Goal: Find specific page/section: Find specific page/section

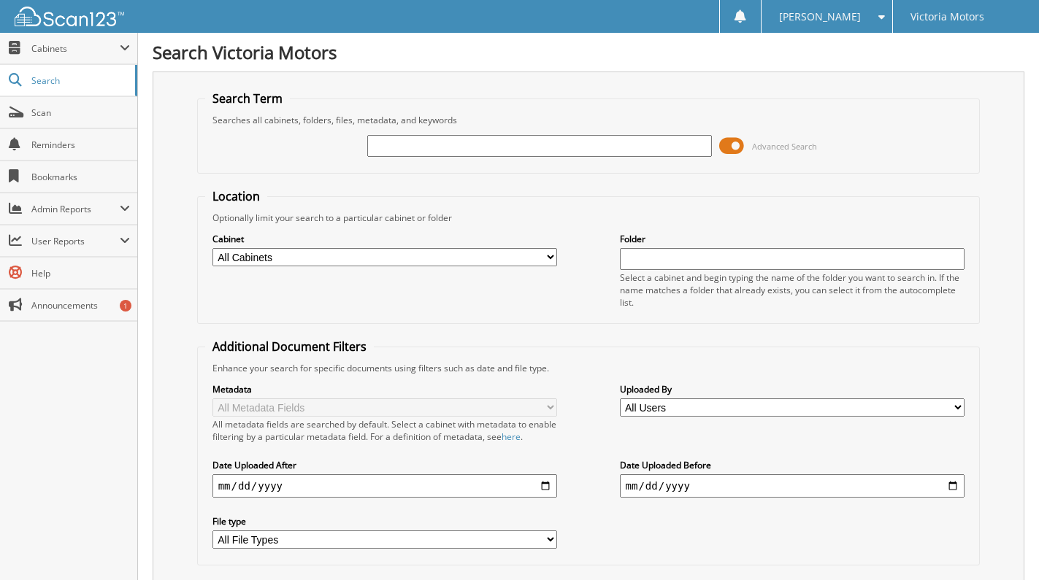
click at [450, 127] on div "Advanced Search" at bounding box center [588, 145] width 767 height 39
click at [452, 140] on input "text" at bounding box center [539, 146] width 345 height 22
type input "232778"
drag, startPoint x: 449, startPoint y: 150, endPoint x: 281, endPoint y: 147, distance: 167.9
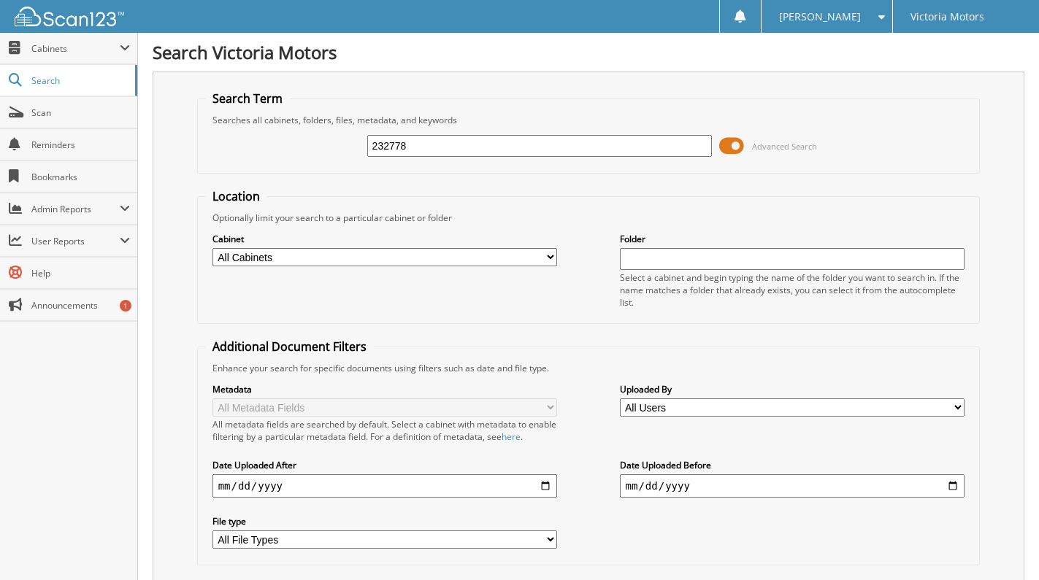
click at [281, 147] on div "232778 Advanced Search" at bounding box center [588, 145] width 767 height 39
type input "232743"
drag, startPoint x: 455, startPoint y: 149, endPoint x: -20, endPoint y: 110, distance: 476.7
click at [0, 110] on html "Megan H. Settings Logout Victoria Motors Close Cabinets My Company Email Addres…" at bounding box center [519, 362] width 1039 height 725
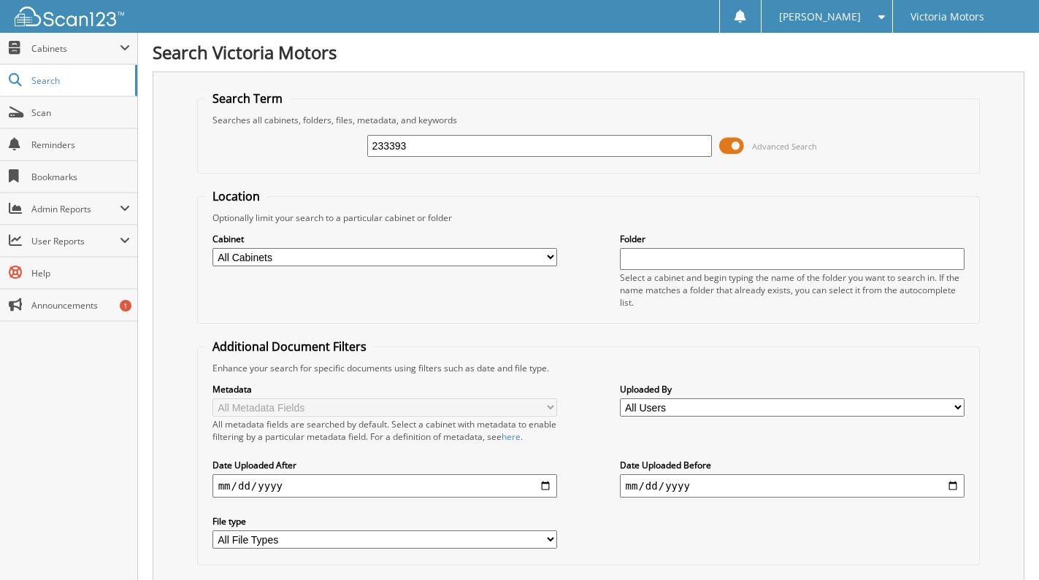
type input "233393"
drag, startPoint x: 409, startPoint y: 155, endPoint x: 334, endPoint y: 153, distance: 75.2
click at [334, 153] on div "233393 Advanced Search" at bounding box center [588, 145] width 767 height 39
type input "233424"
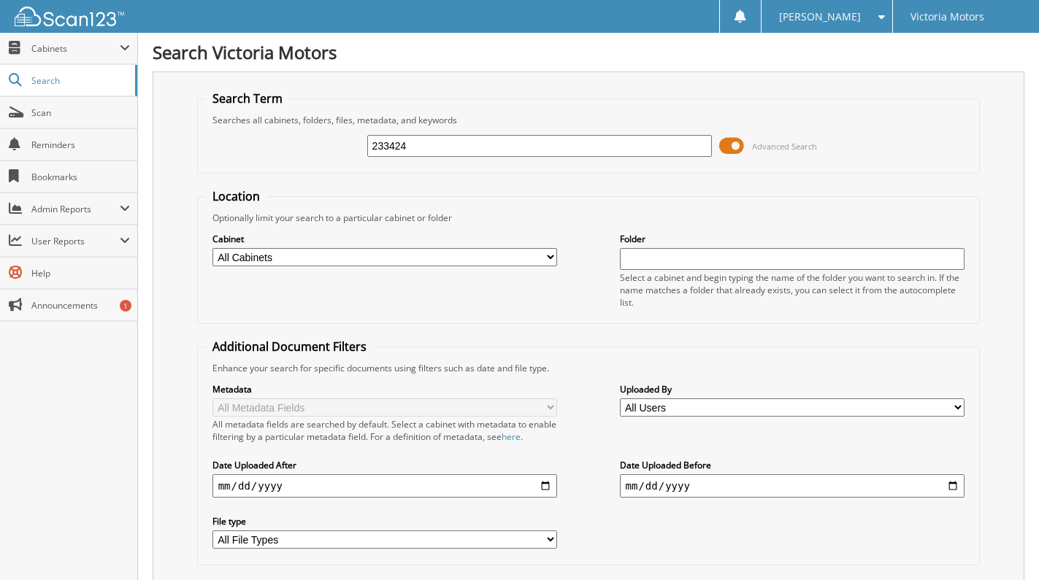
drag, startPoint x: 428, startPoint y: 147, endPoint x: 49, endPoint y: 161, distance: 379.0
click at [49, 161] on body "Megan H. Settings Logout Victoria Motors Close Cabinets" at bounding box center [519, 454] width 1039 height 909
type input "233439"
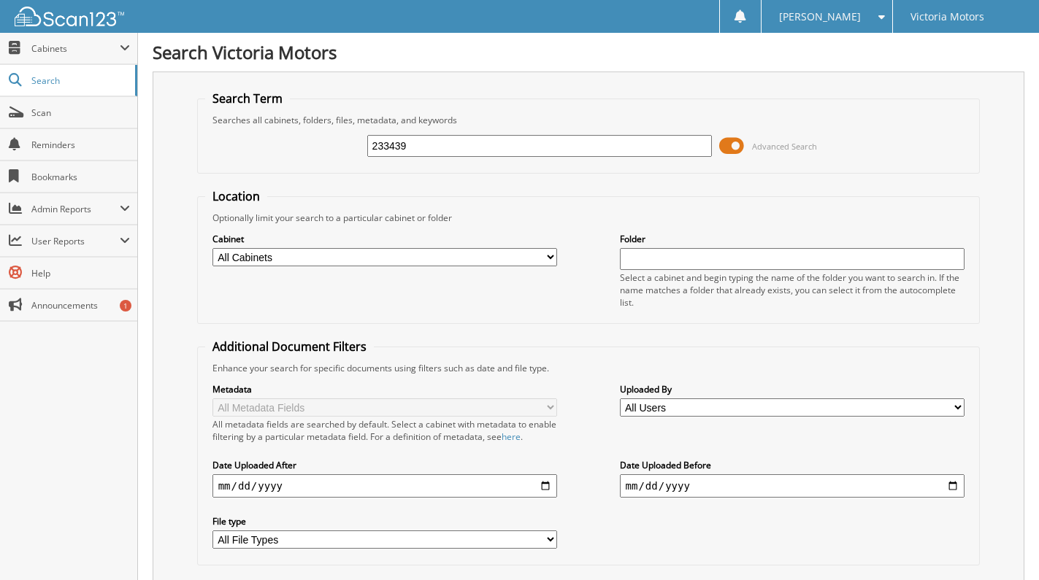
drag, startPoint x: 428, startPoint y: 150, endPoint x: 206, endPoint y: 177, distance: 224.3
click at [208, 176] on form "Search Term Searches all cabinets, folders, files, metadata, and keywords 23343…" at bounding box center [588, 357] width 783 height 534
type input "233531"
